Goal: Use online tool/utility: Utilize a website feature to perform a specific function

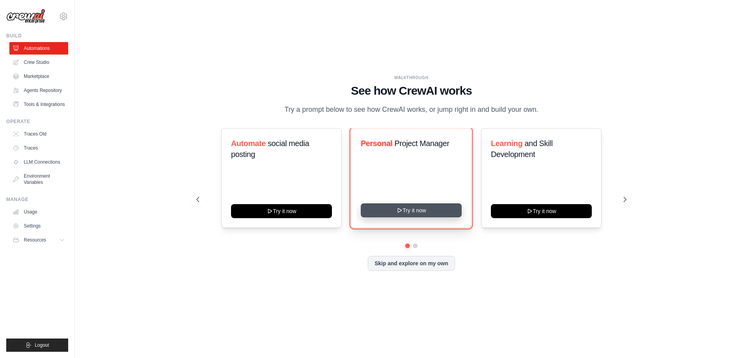
click at [441, 213] on button "Try it now" at bounding box center [411, 210] width 101 height 14
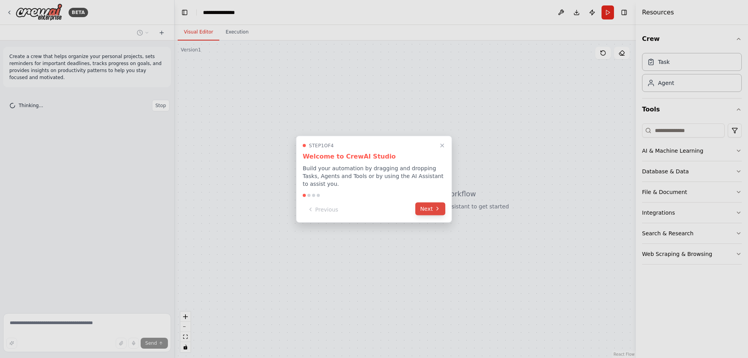
click at [427, 207] on button "Next" at bounding box center [430, 208] width 30 height 13
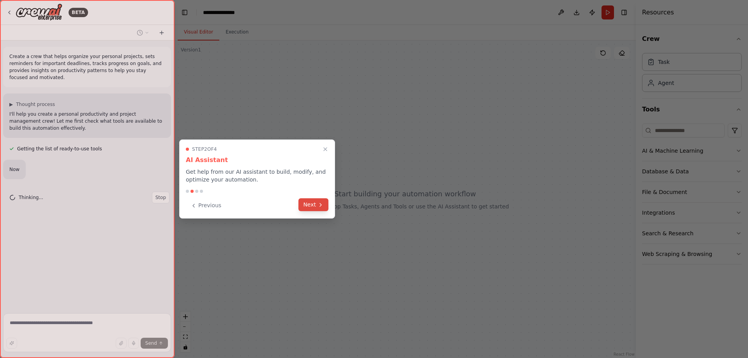
click at [321, 206] on icon at bounding box center [321, 205] width 6 height 6
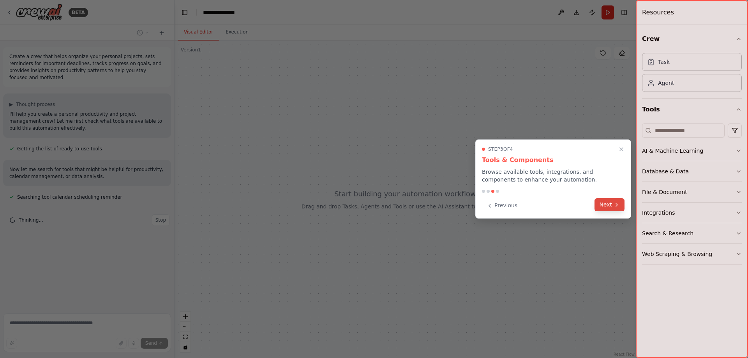
click at [620, 201] on button "Next" at bounding box center [609, 204] width 30 height 13
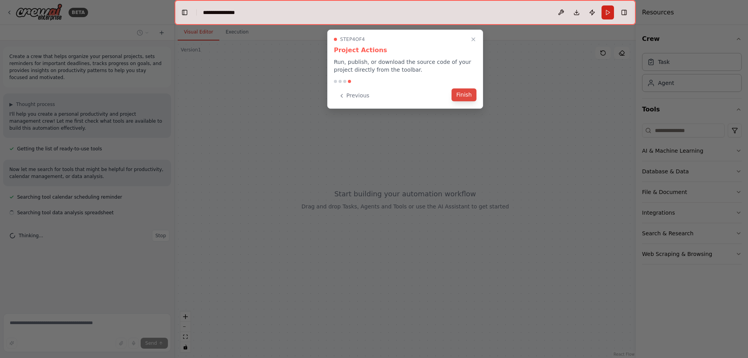
click at [470, 95] on button "Finish" at bounding box center [464, 94] width 25 height 13
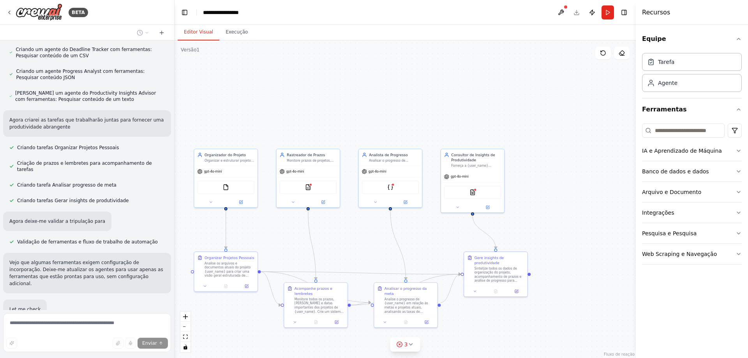
scroll to position [339, 0]
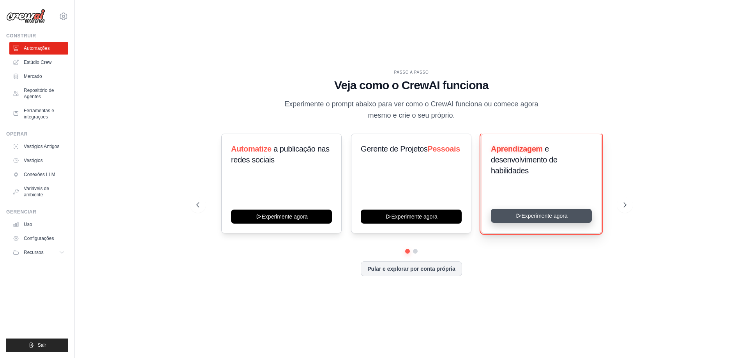
click at [568, 217] on button "Experimente agora" at bounding box center [541, 216] width 101 height 14
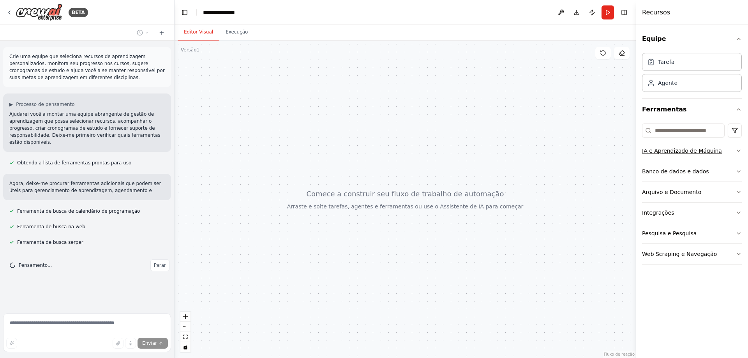
click at [735, 151] on button "IA e Aprendizado de Máquina" at bounding box center [692, 151] width 100 height 20
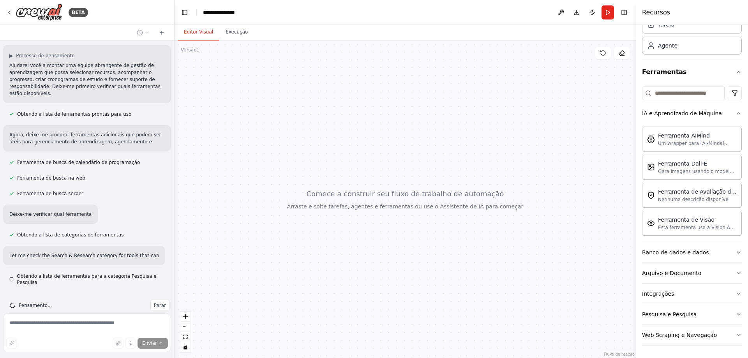
scroll to position [56, 0]
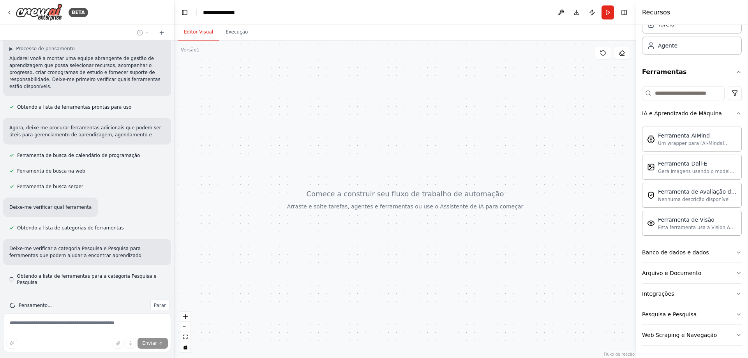
click at [713, 251] on button "Banco de dados e dados" at bounding box center [692, 252] width 100 height 20
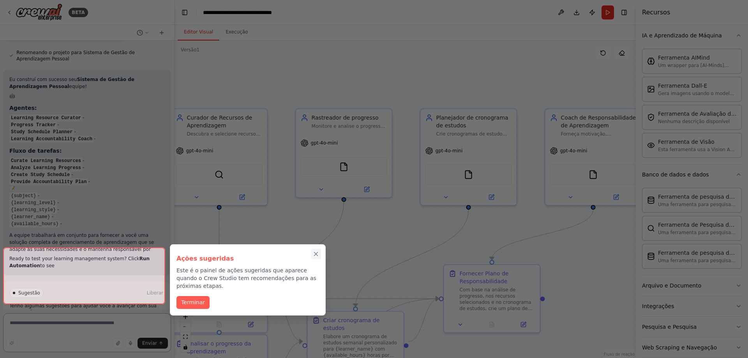
scroll to position [652, 0]
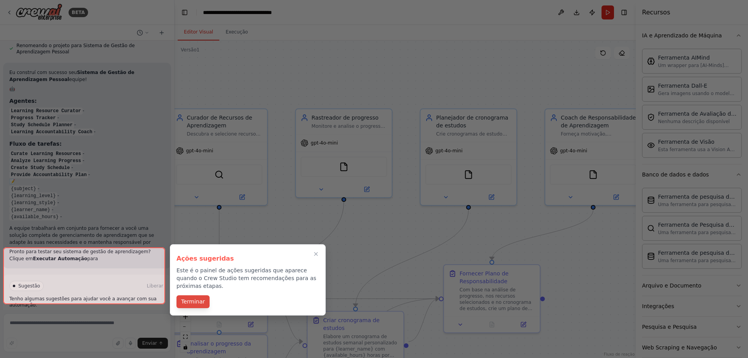
click at [197, 298] on font "Terminar" at bounding box center [193, 301] width 24 height 6
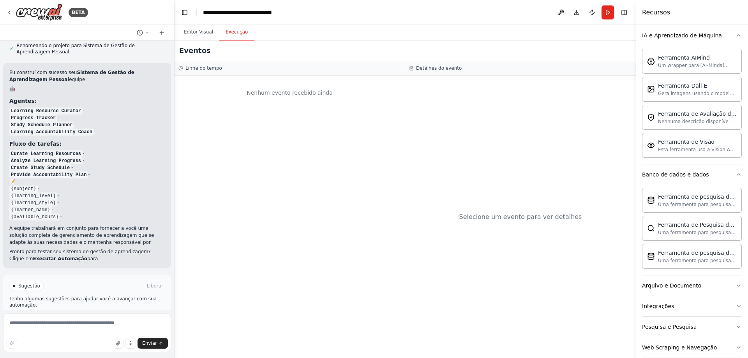
click at [231, 35] on button "Execução" at bounding box center [236, 32] width 35 height 16
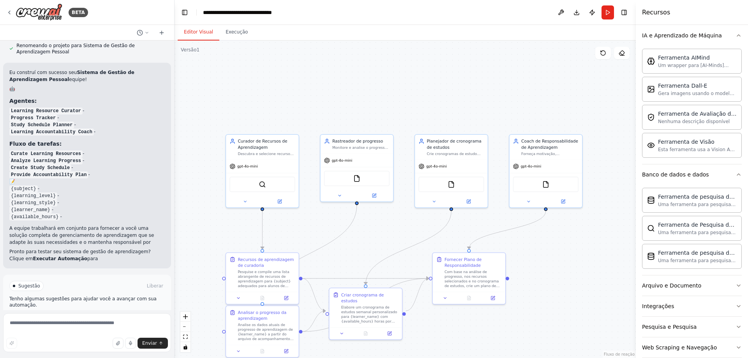
click at [192, 40] on button "Editor Visual" at bounding box center [199, 32] width 42 height 16
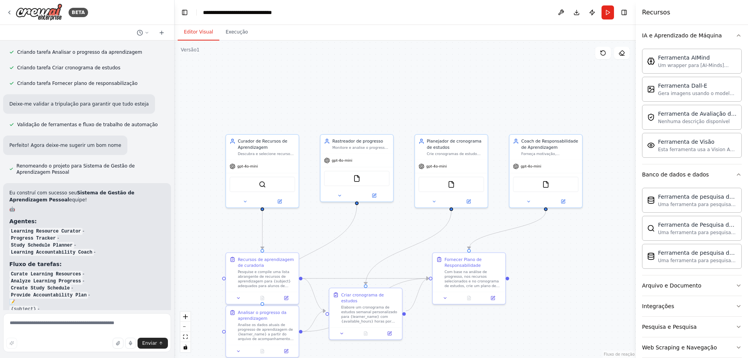
scroll to position [535, 0]
